Goal: Task Accomplishment & Management: Complete application form

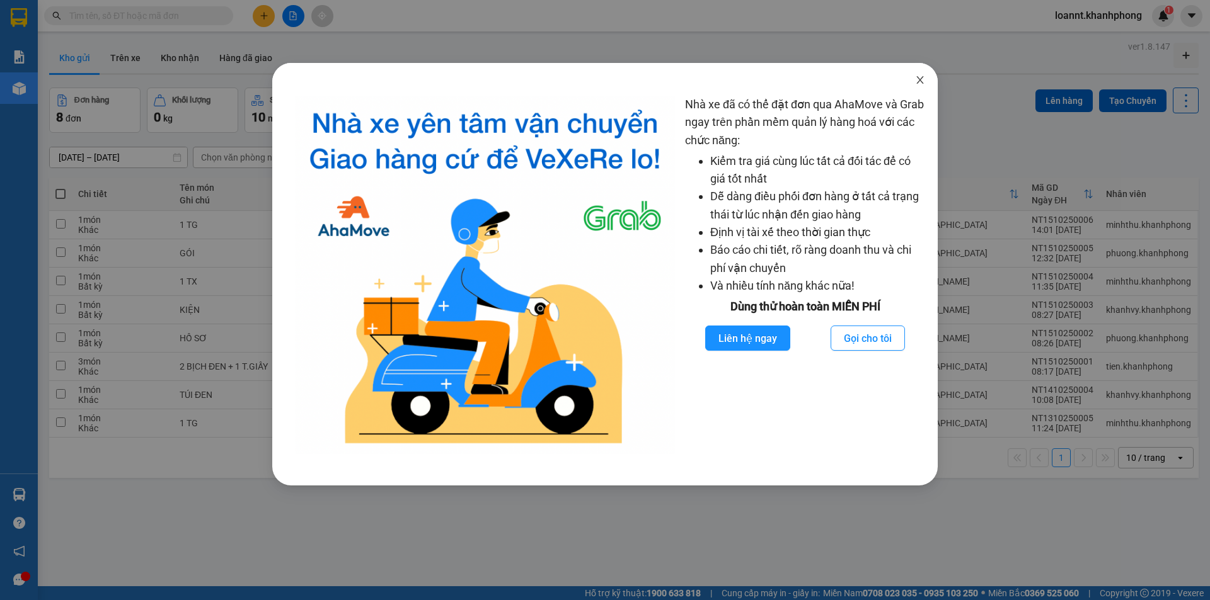
click at [929, 79] on span "Close" at bounding box center [919, 80] width 35 height 35
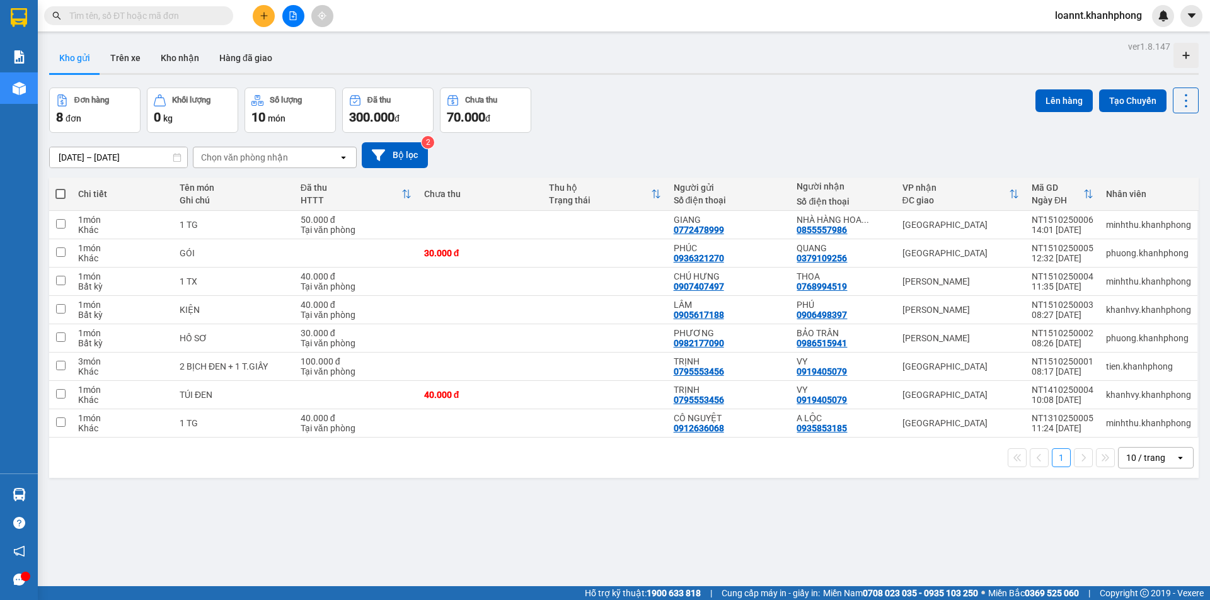
click at [260, 21] on button at bounding box center [264, 16] width 22 height 22
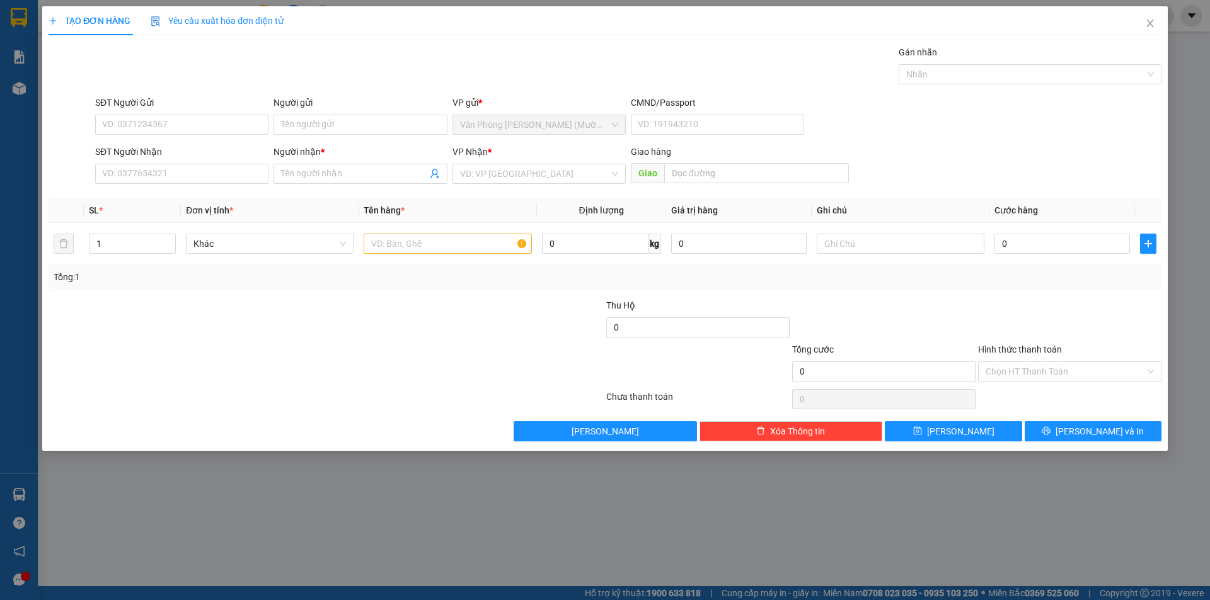
click at [164, 105] on div "SĐT Người Gửi" at bounding box center [181, 103] width 173 height 14
click at [164, 115] on input "SĐT Người Gửi" at bounding box center [181, 125] width 173 height 20
type input "0905845789"
click at [157, 147] on div "0905845789 - MAI" at bounding box center [182, 150] width 158 height 14
type input "MAI"
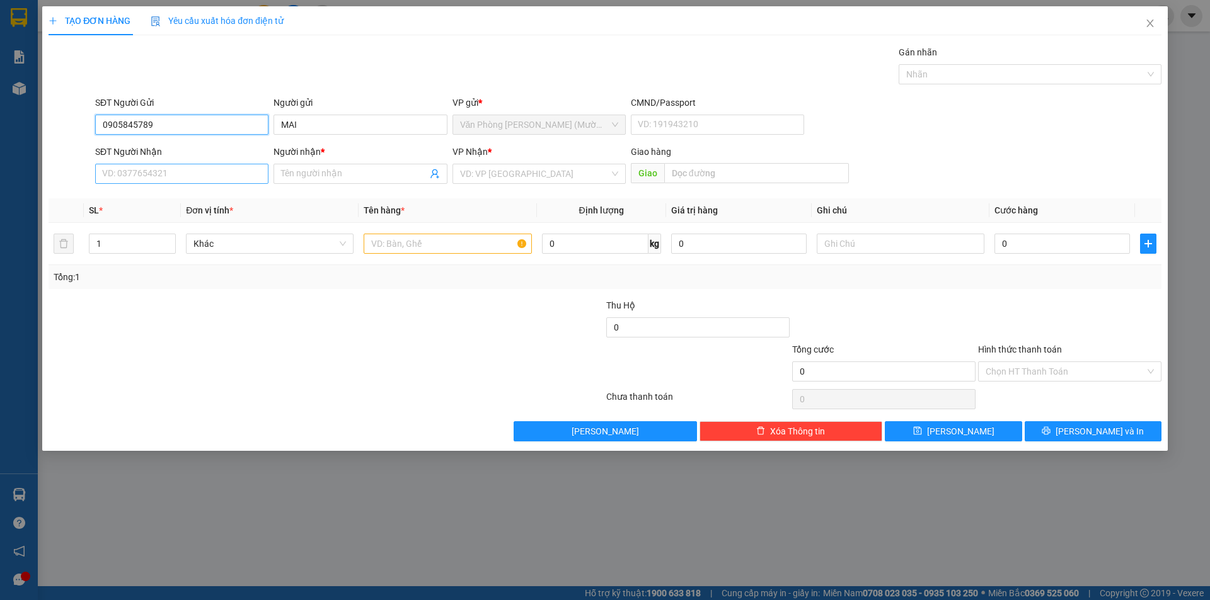
type input "0905845789"
click at [161, 171] on input "SĐT Người Nhận" at bounding box center [181, 174] width 173 height 20
click at [167, 223] on div "0393994018 - HOÀNG" at bounding box center [182, 219] width 158 height 14
type input "0393994018"
type input "HOÀNG"
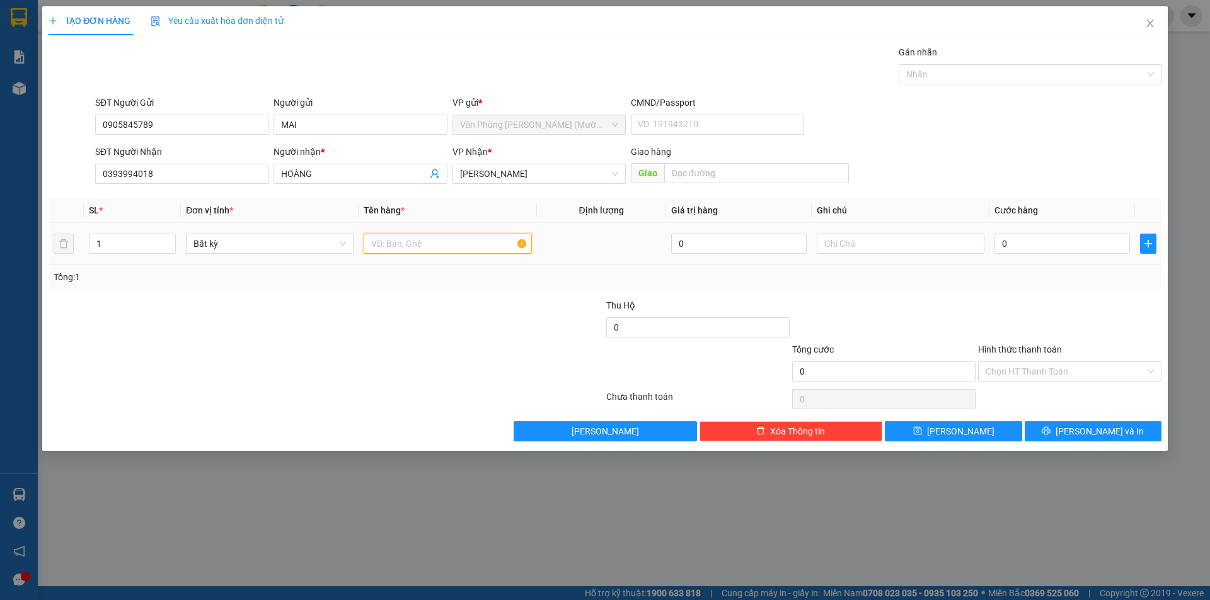
click at [416, 251] on input "text" at bounding box center [448, 244] width 168 height 20
type input "[GEOGRAPHIC_DATA]"
click at [1016, 245] on input "0" at bounding box center [1061, 244] width 135 height 20
type input "4"
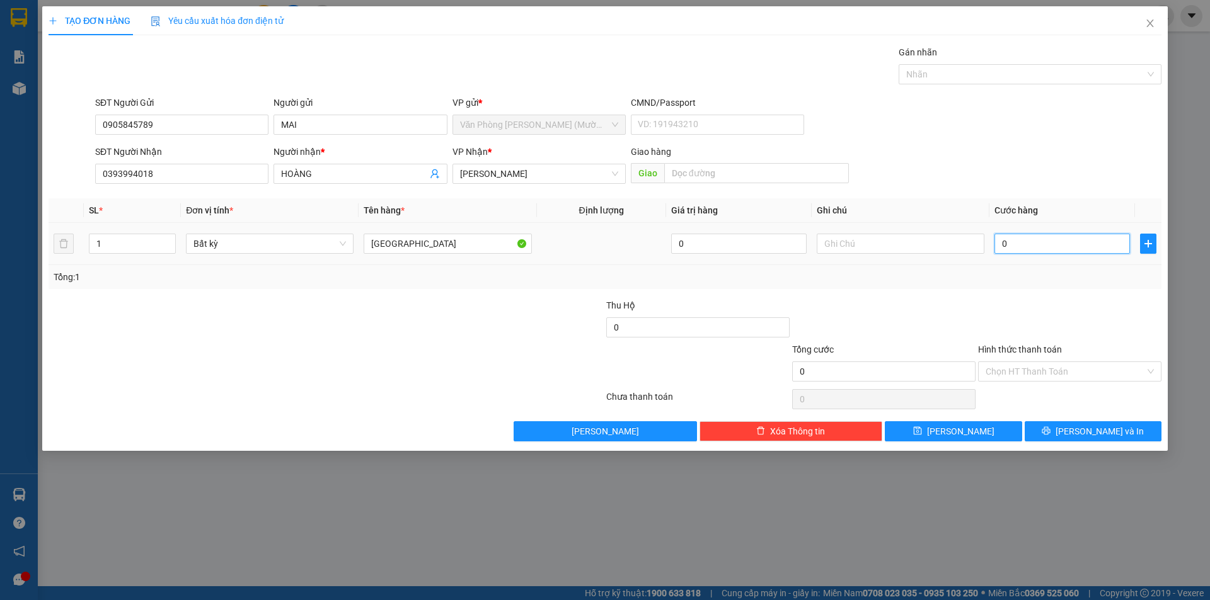
type input "4"
type input "40"
type input "40.000"
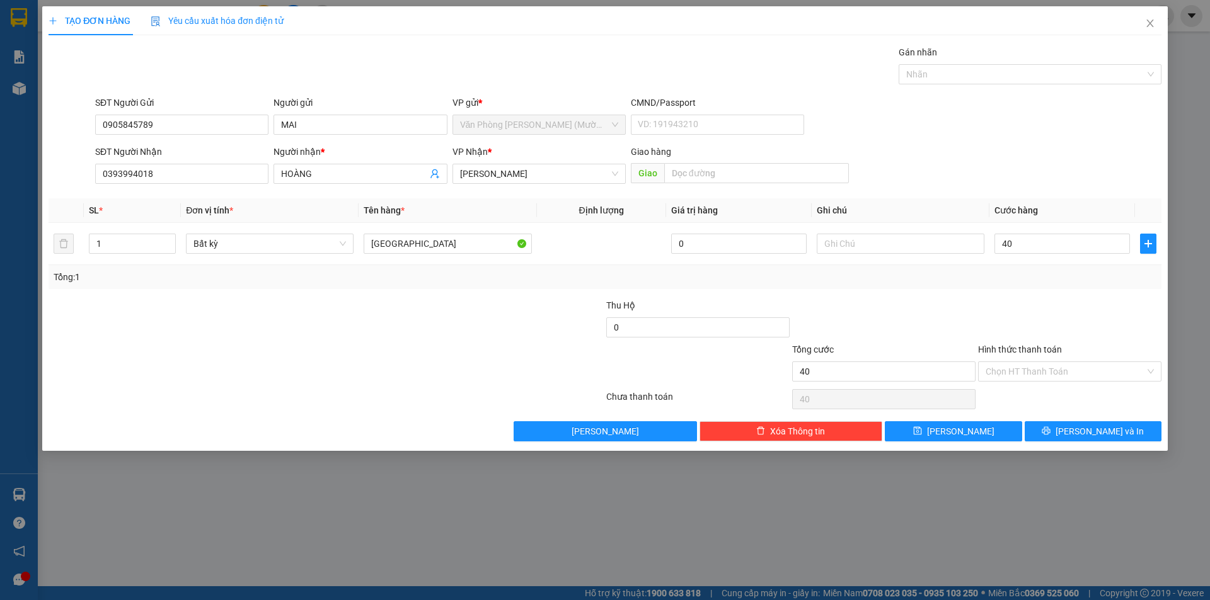
type input "40.000"
click at [1026, 309] on div at bounding box center [1069, 321] width 186 height 44
click at [1028, 371] on input "Hình thức thanh toán" at bounding box center [1064, 371] width 159 height 19
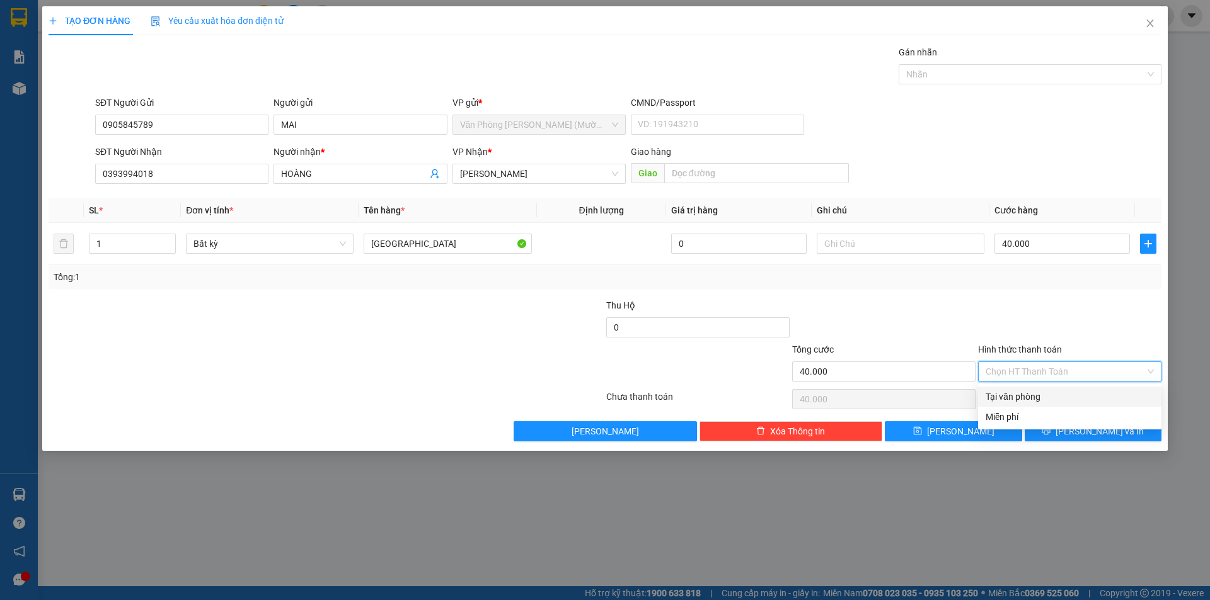
click at [1018, 391] on div "Tại văn phòng" at bounding box center [1069, 397] width 168 height 14
type input "0"
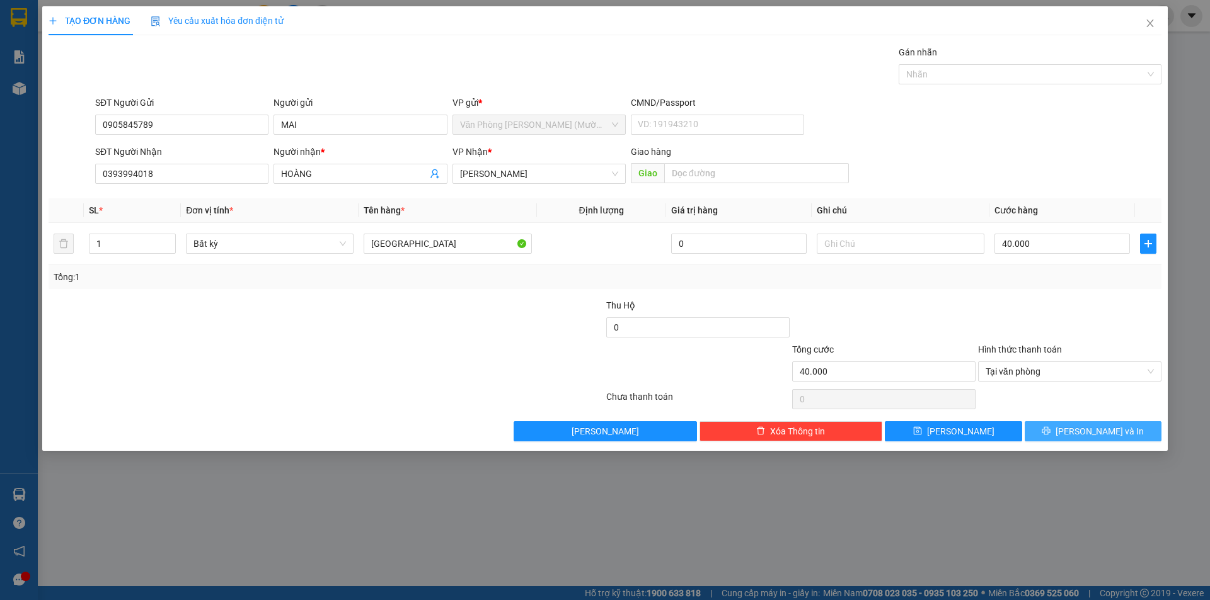
click at [1050, 429] on icon "printer" at bounding box center [1045, 431] width 9 height 9
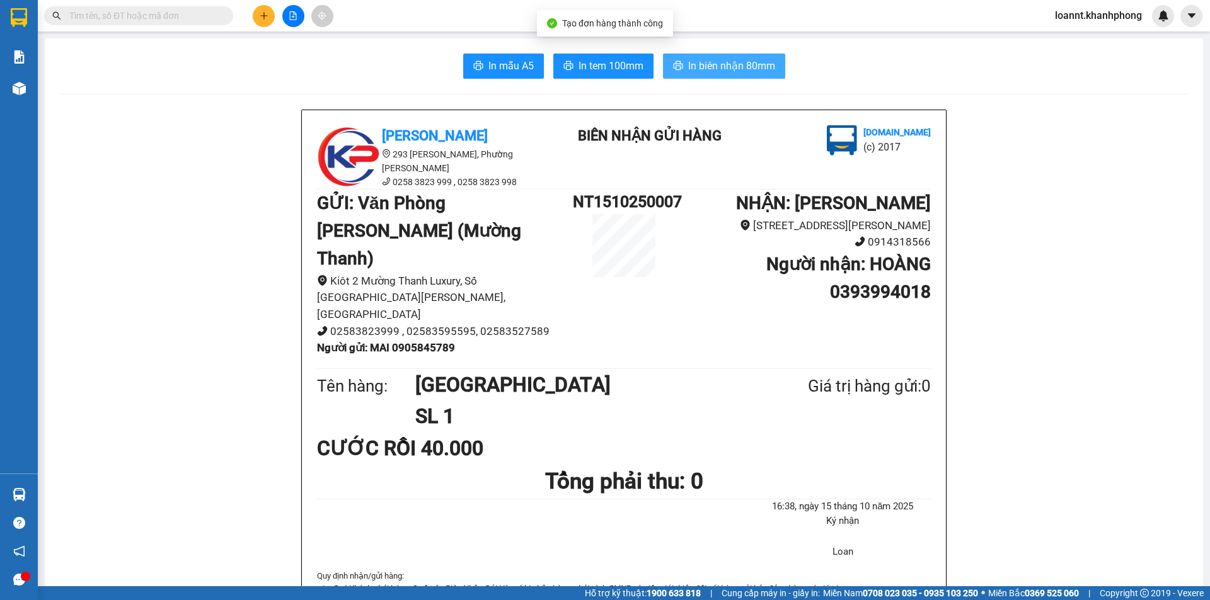
click at [740, 64] on span "In biên nhận 80mm" at bounding box center [731, 66] width 87 height 16
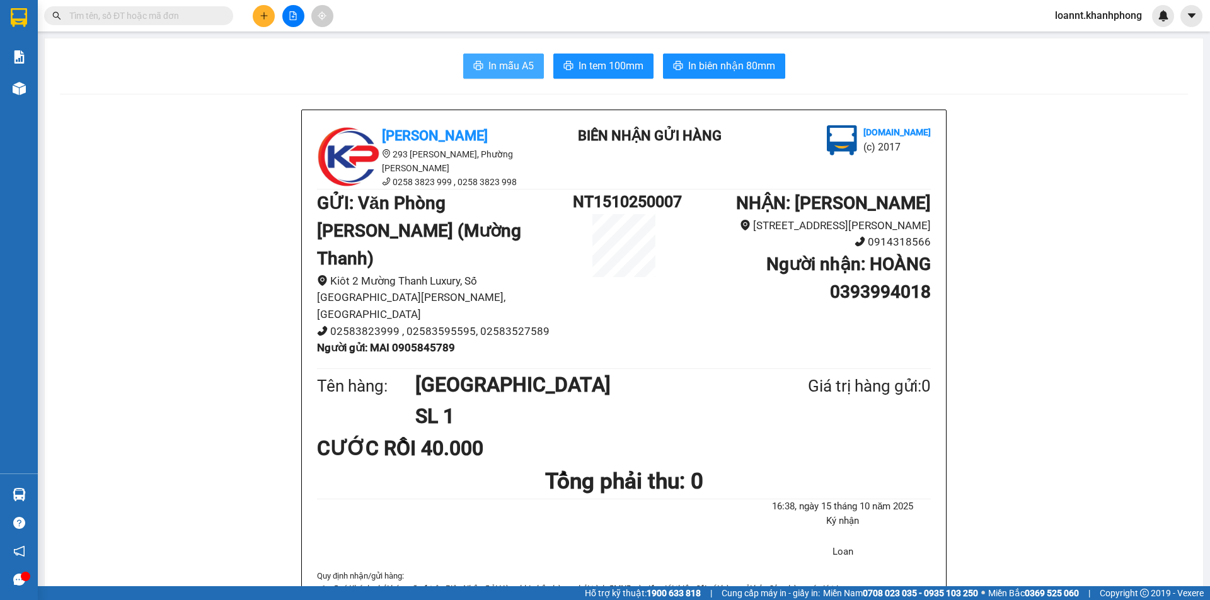
click at [512, 60] on span "In mẫu A5" at bounding box center [510, 66] width 45 height 16
